Goal: Navigation & Orientation: Find specific page/section

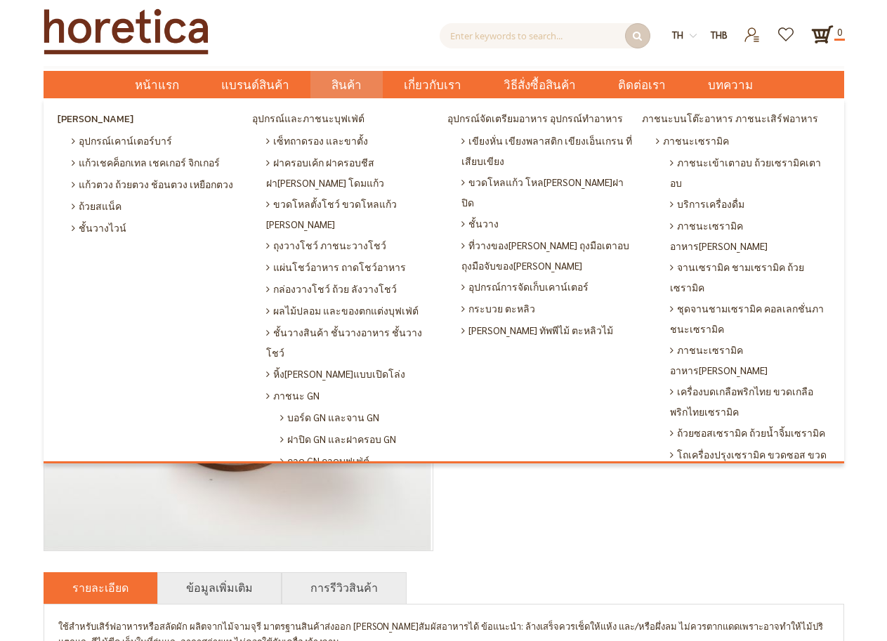
click at [348, 81] on span "สินค้า" at bounding box center [346, 85] width 30 height 29
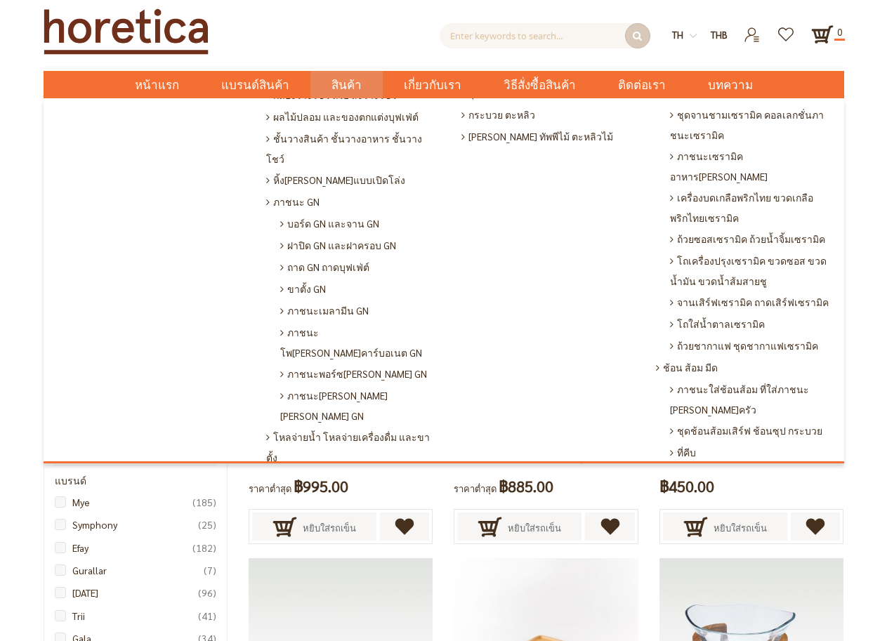
scroll to position [204, 0]
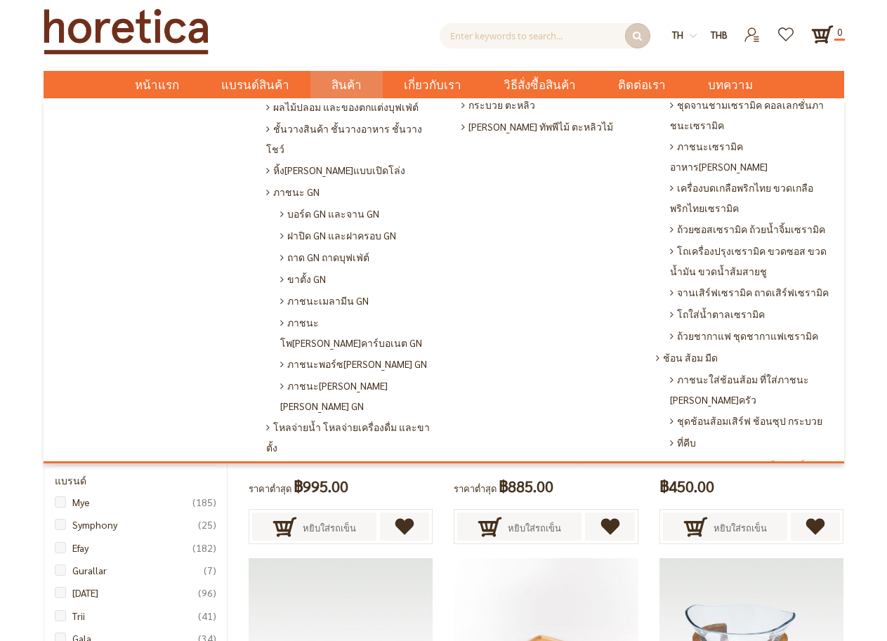
click at [736, 454] on span "จาน ชาม ชุดจาน ชุดจานดินเนอร์" at bounding box center [730, 465] width 149 height 22
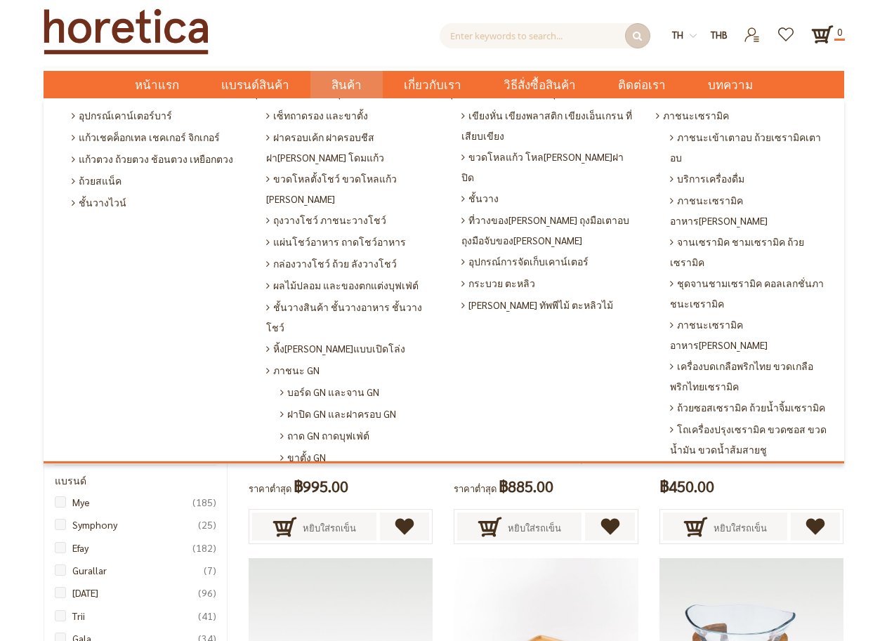
scroll to position [19, 0]
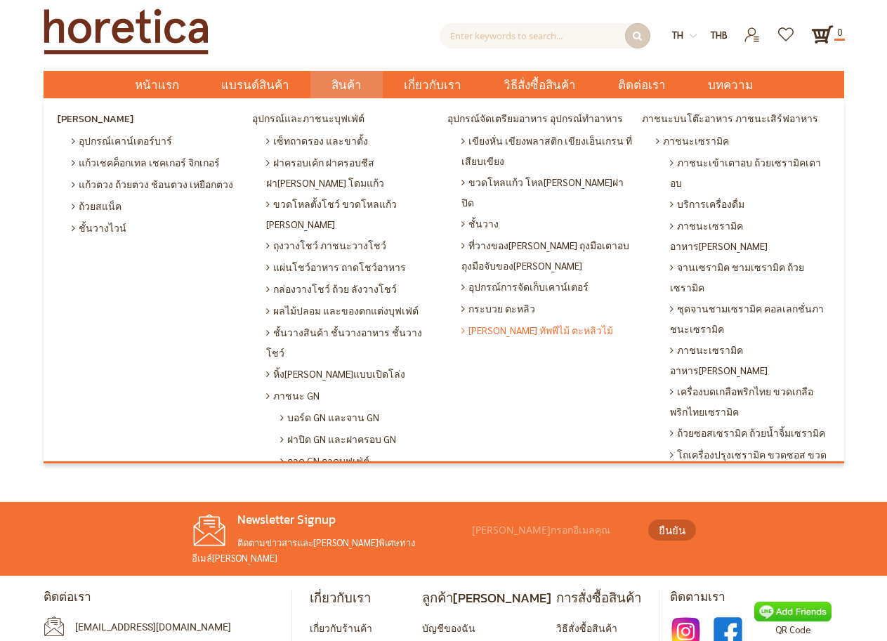
click at [475, 319] on span "[PERSON_NAME] ทัพพีไม้ ตะหลิวไม้" at bounding box center [537, 330] width 152 height 22
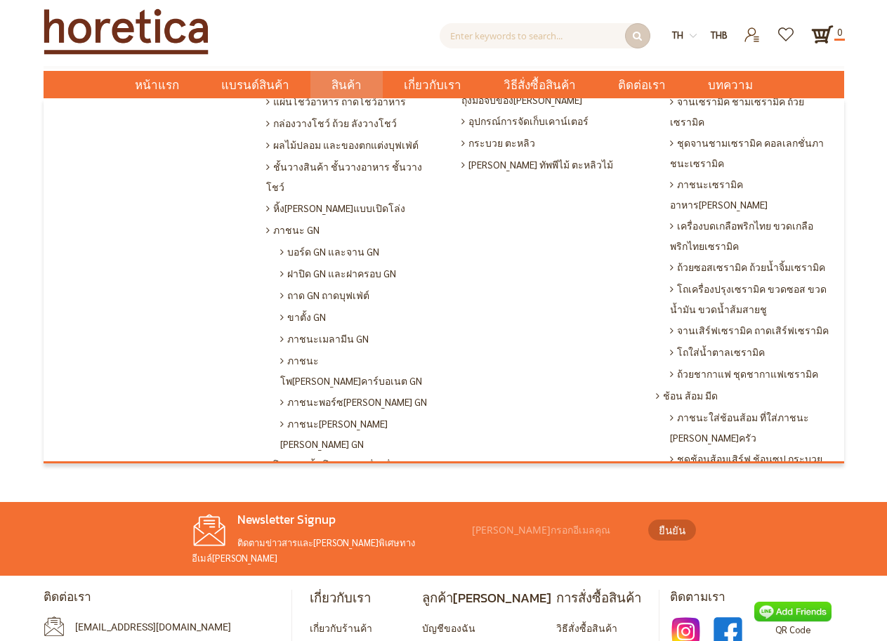
scroll to position [140, 0]
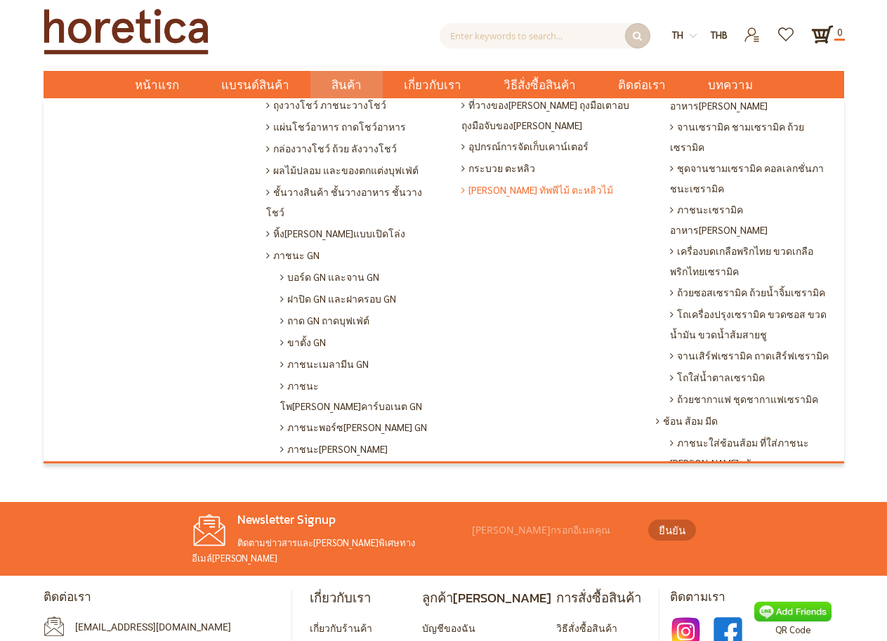
click at [474, 179] on span "[PERSON_NAME] ทัพพีไม้ ตะหลิวไม้" at bounding box center [537, 190] width 152 height 22
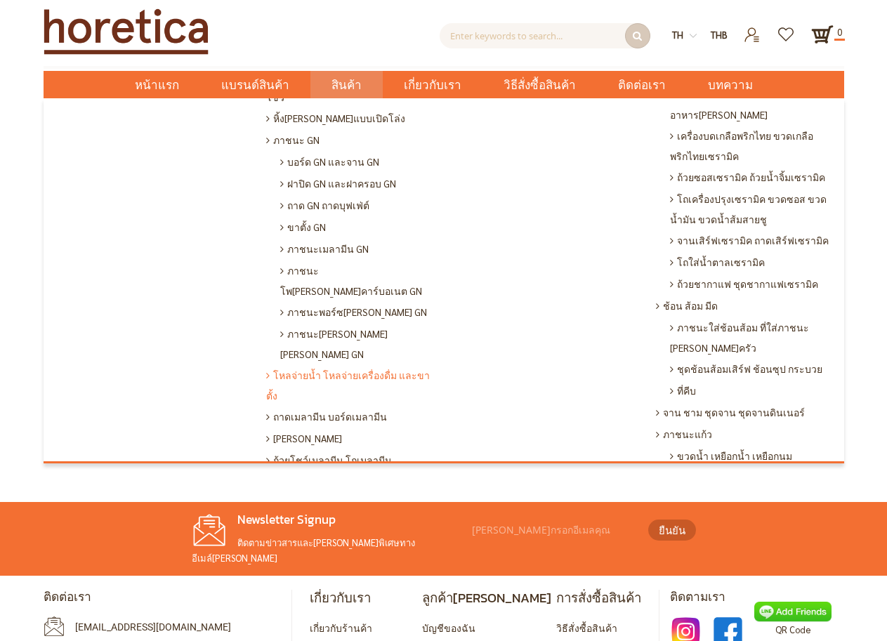
scroll to position [281, 0]
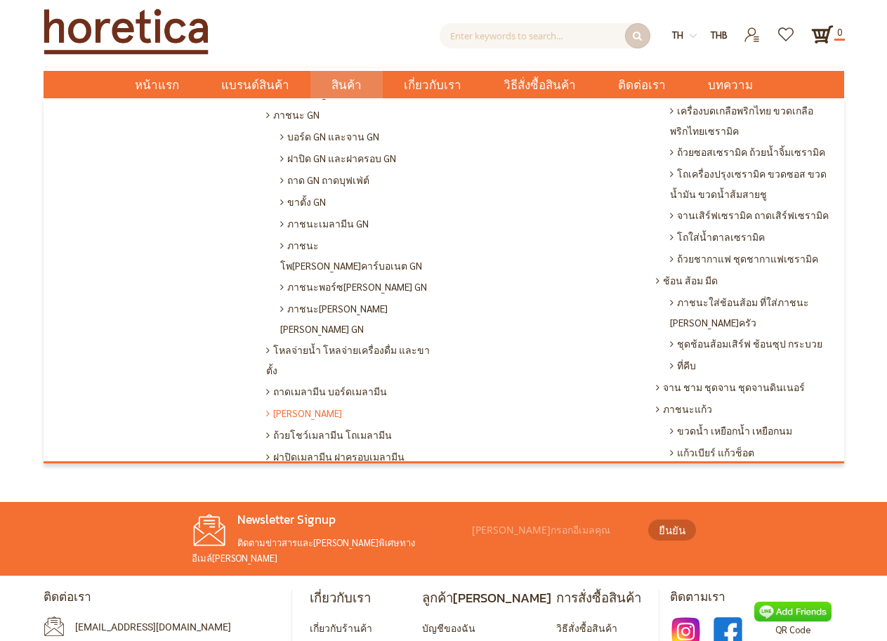
click at [295, 402] on span "[PERSON_NAME]" at bounding box center [304, 413] width 76 height 22
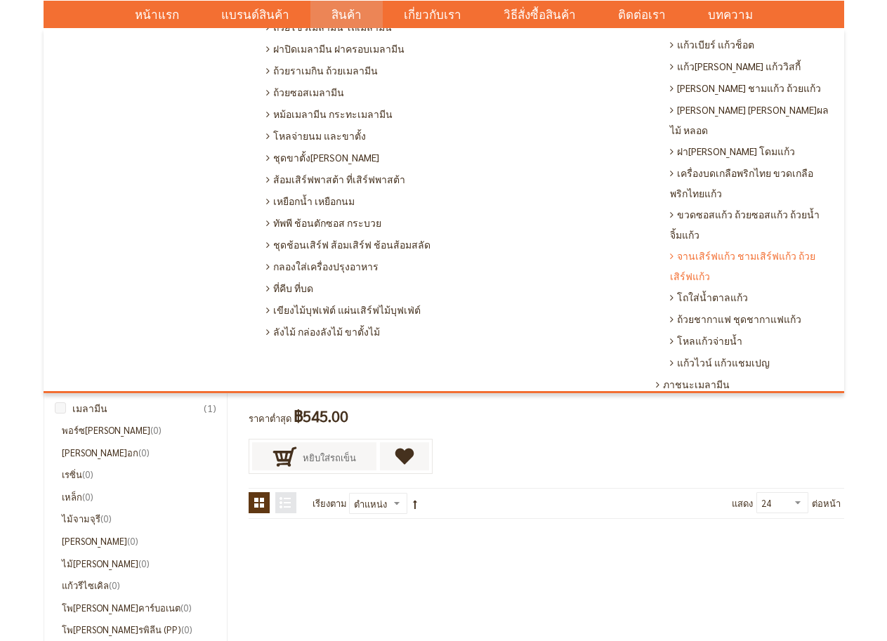
scroll to position [632, 0]
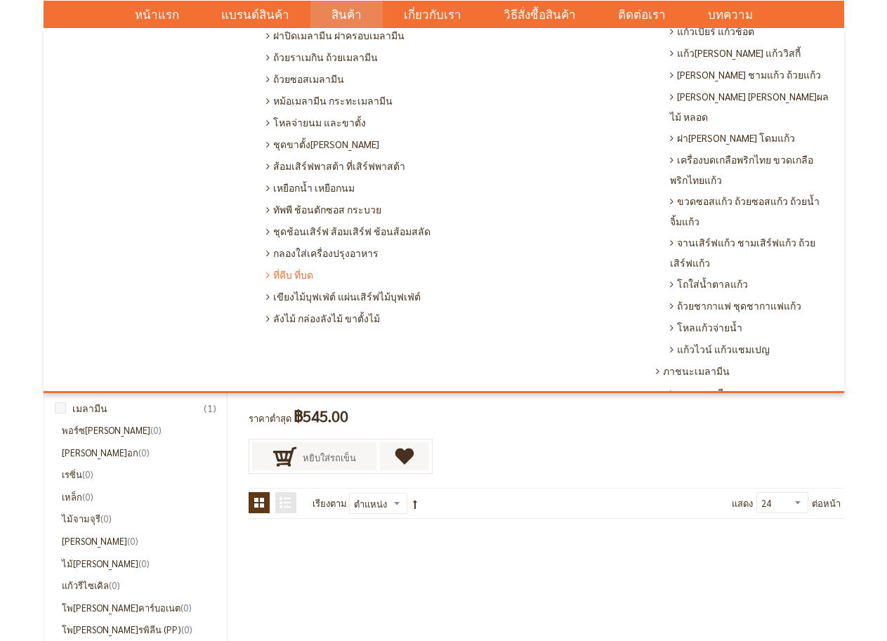
click at [286, 264] on span "ที่คีบ ที่บด" at bounding box center [289, 275] width 47 height 22
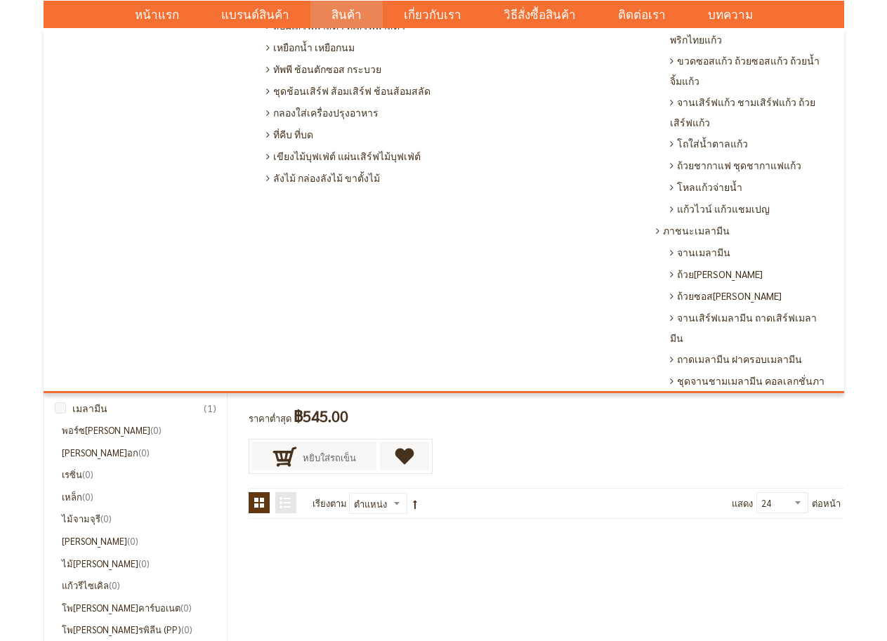
scroll to position [842, 0]
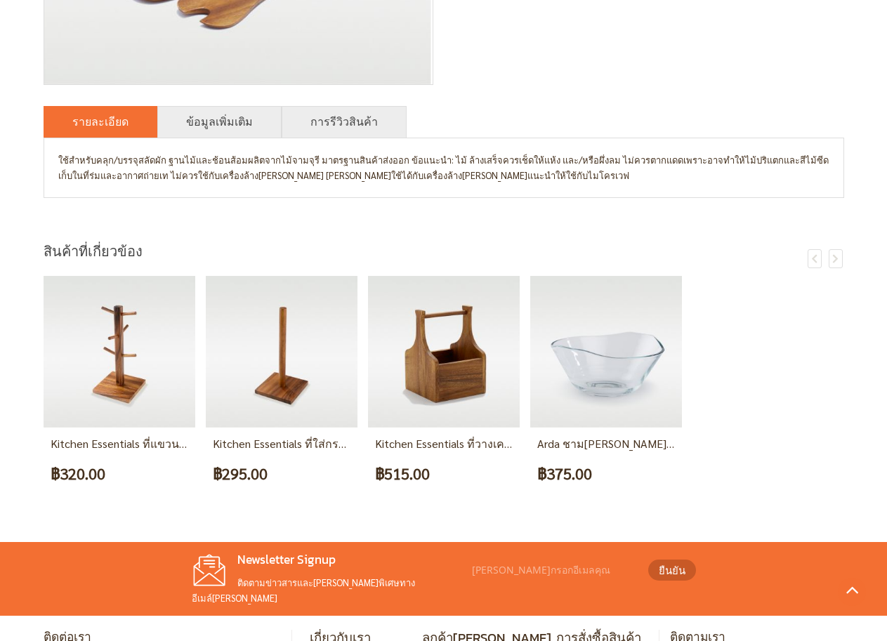
scroll to position [625, 0]
